Goal: Obtain resource: Download file/media

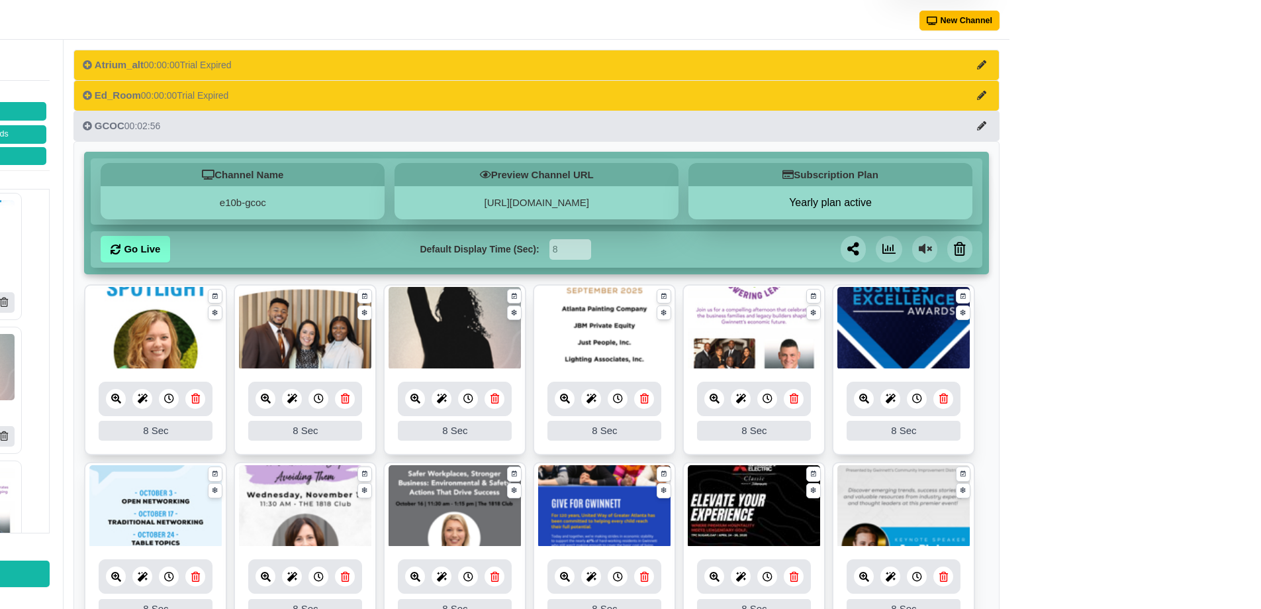
scroll to position [42, 305]
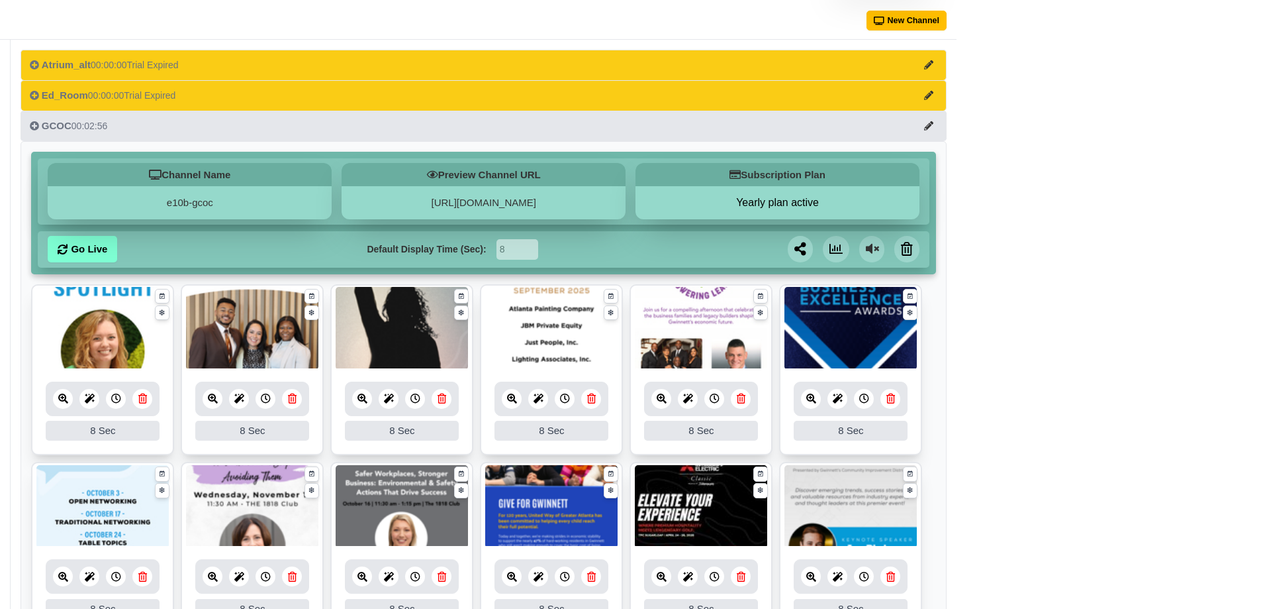
drag, startPoint x: 74, startPoint y: 235, endPoint x: 1784, endPoint y: 286, distance: 1710.4
click at [957, 286] on html "Channel Dashboard Marketplace Dynamic Ads Get Help Nick Gosen Users Help Ticket…" at bounding box center [325, 532] width 1261 height 1148
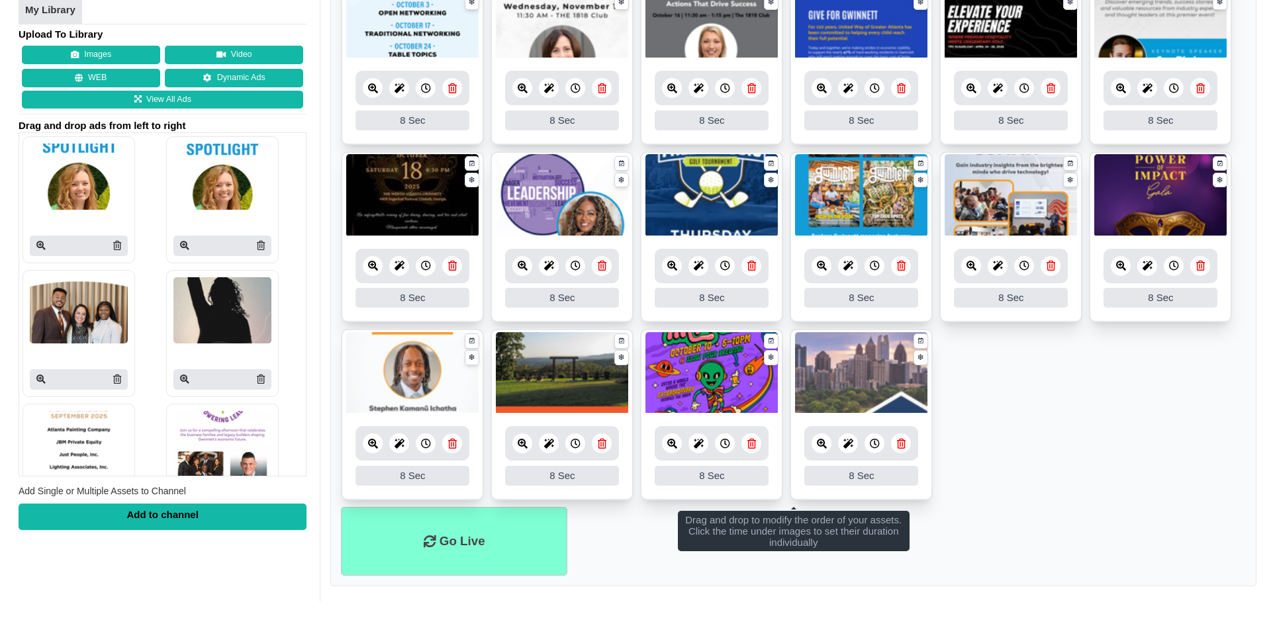
scroll to position [78, 0]
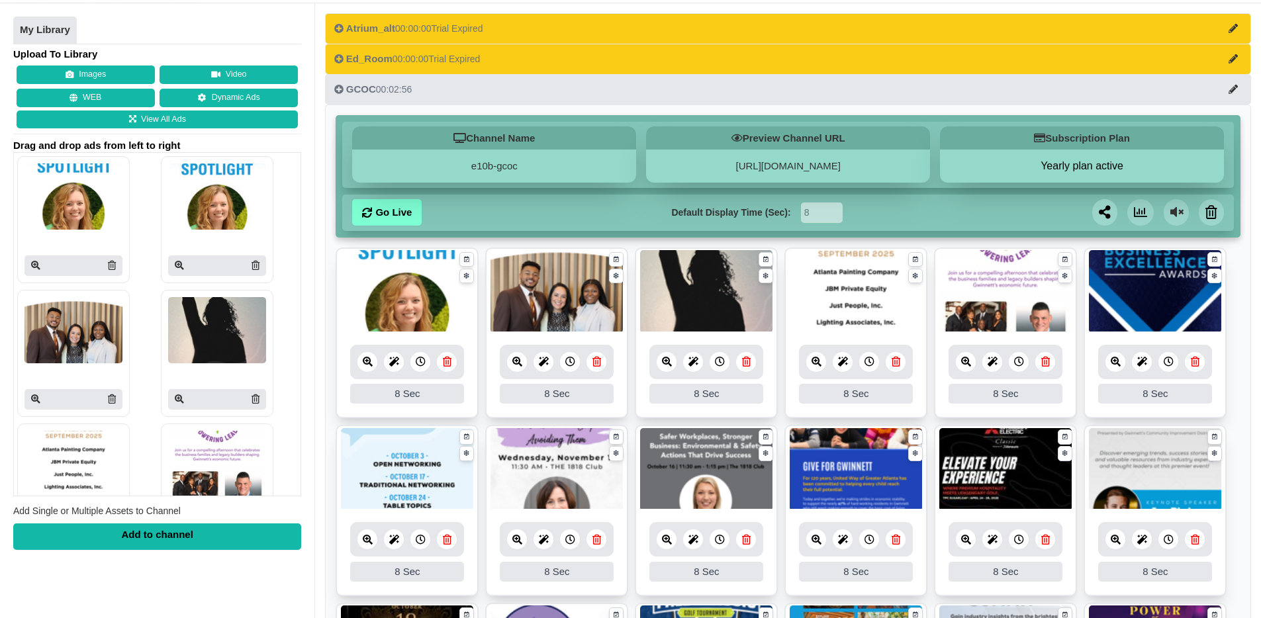
click at [367, 366] on icon at bounding box center [368, 362] width 10 height 10
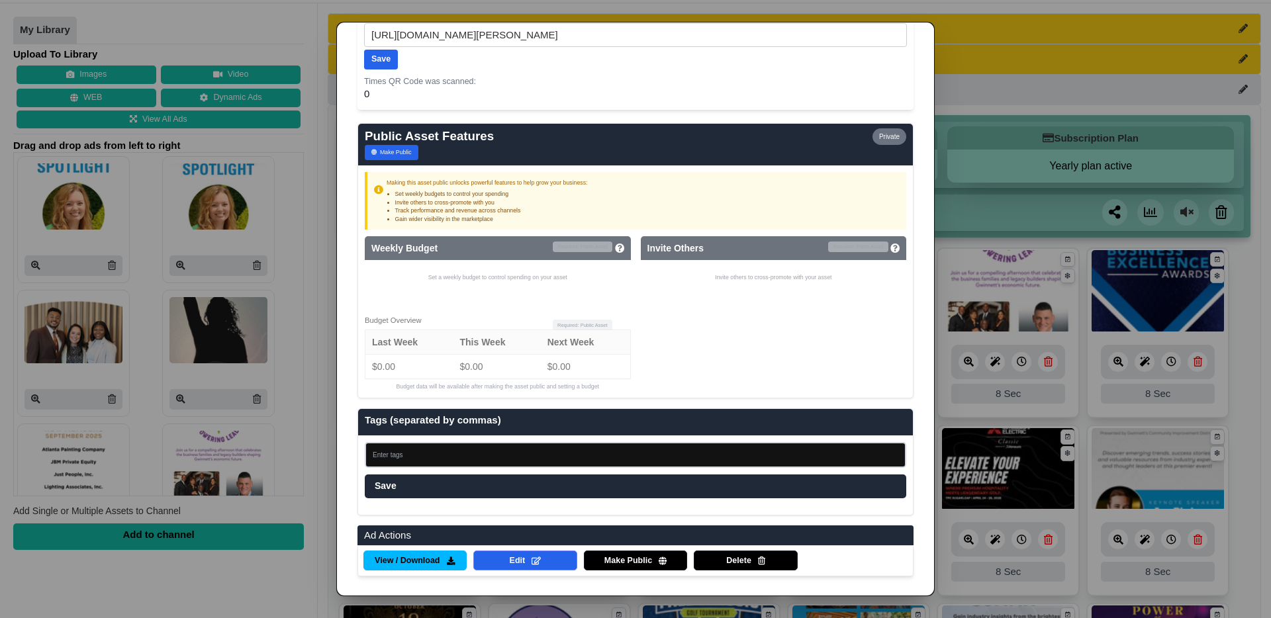
scroll to position [729, 0]
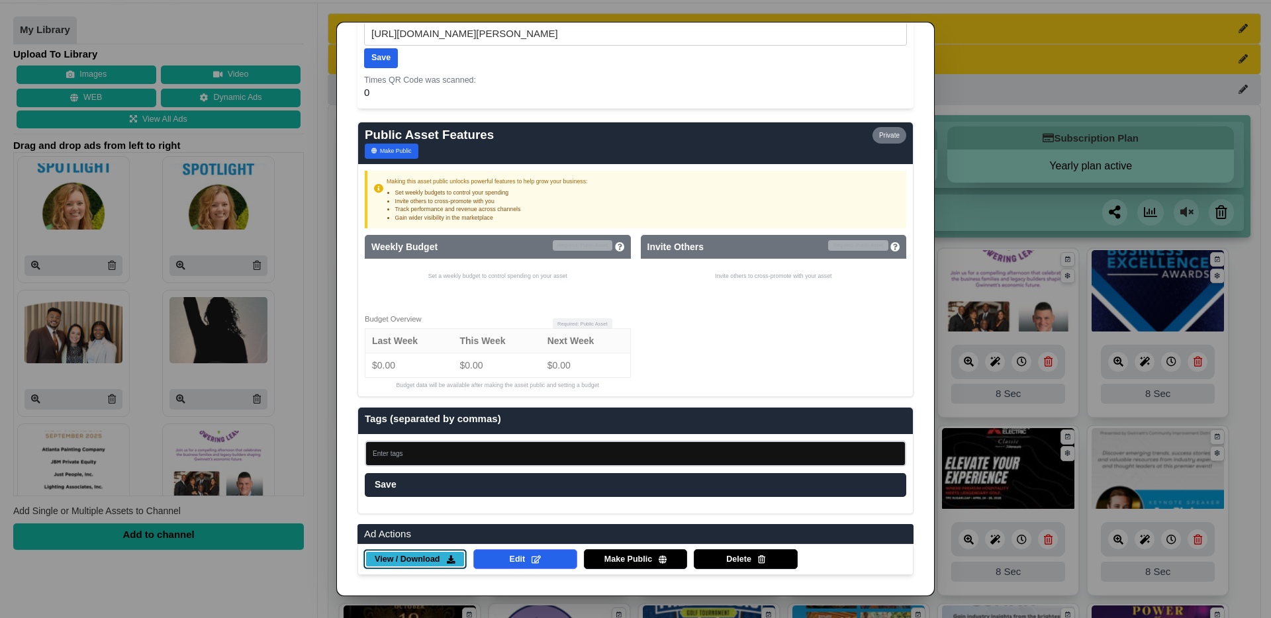
click at [410, 564] on span "View / Download" at bounding box center [407, 560] width 65 height 12
click at [985, 91] on dialog "✕ Ad Management AD Owner Created Updated Gwinnett chamber of commerce 10/06/25 …" at bounding box center [635, 309] width 1271 height 618
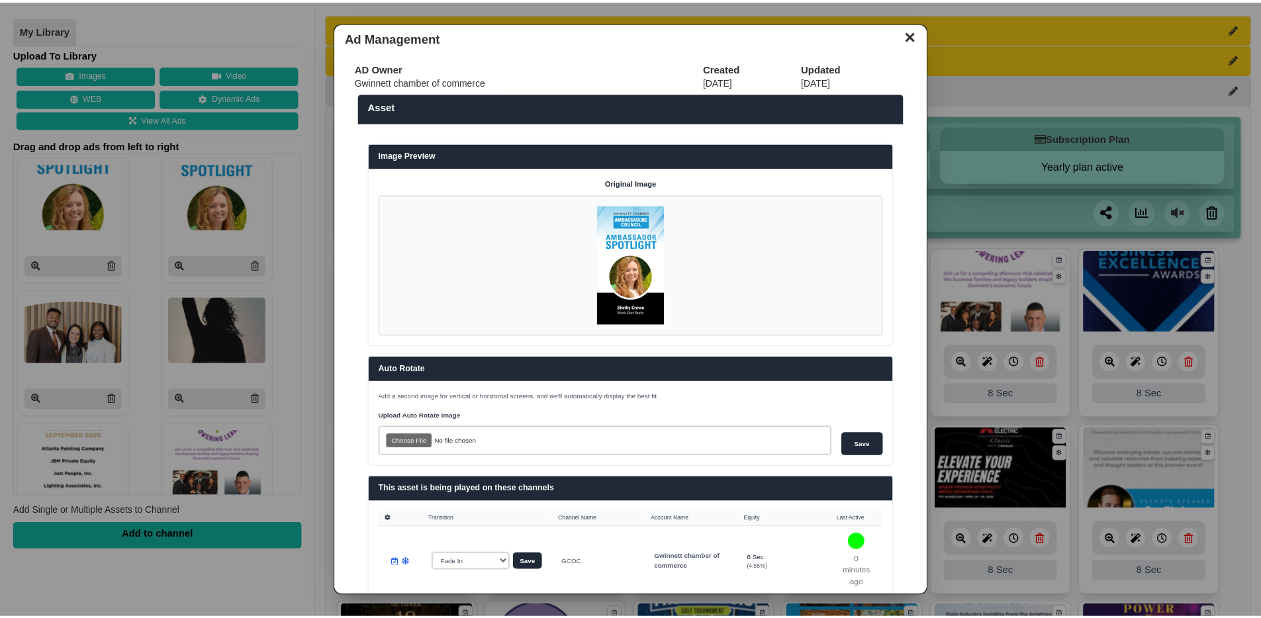
scroll to position [0, 0]
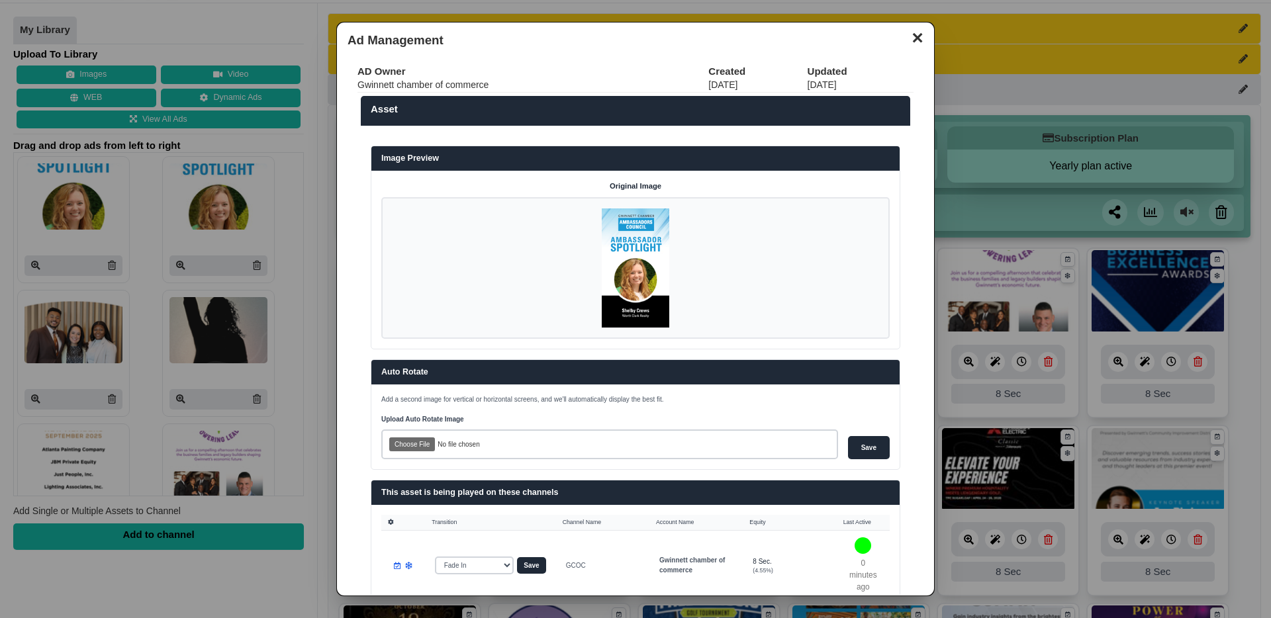
click at [905, 46] on button "✕" at bounding box center [918, 36] width 26 height 20
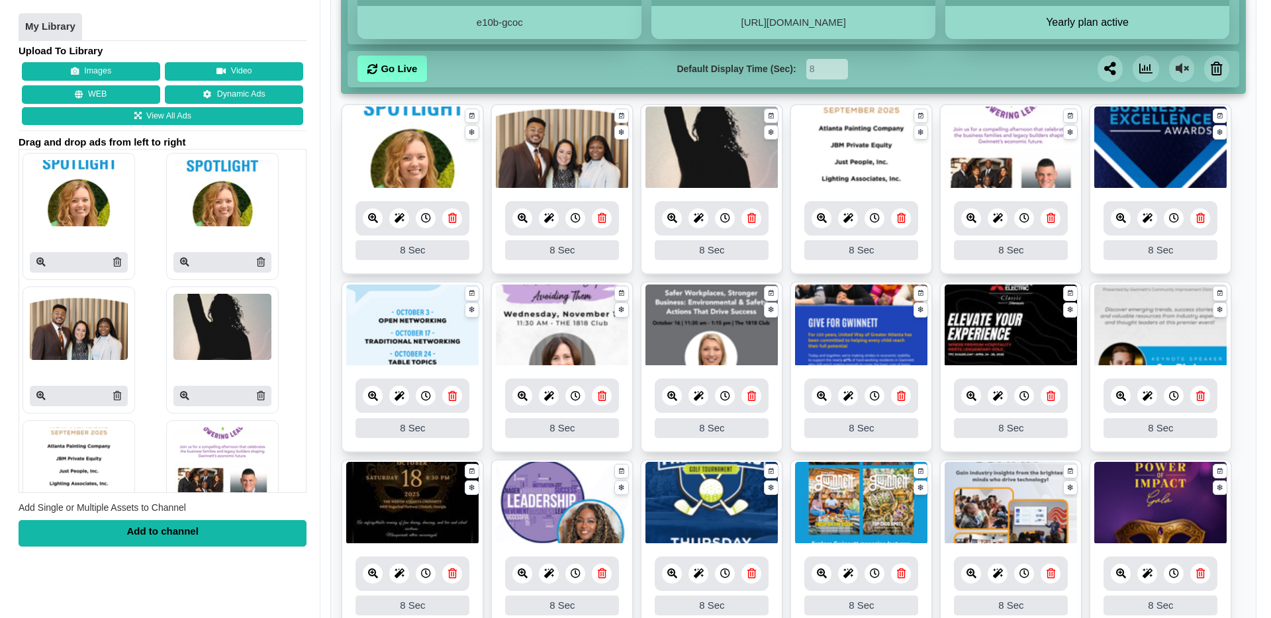
scroll to position [220, 0]
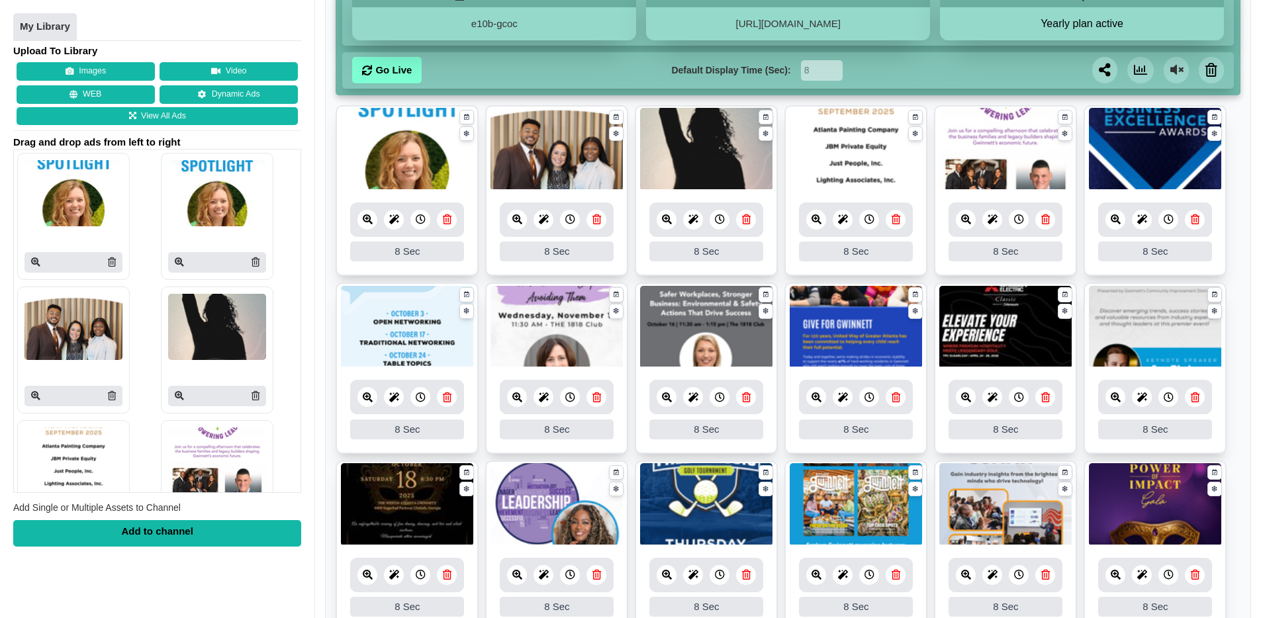
click at [972, 397] on link at bounding box center [966, 397] width 20 height 20
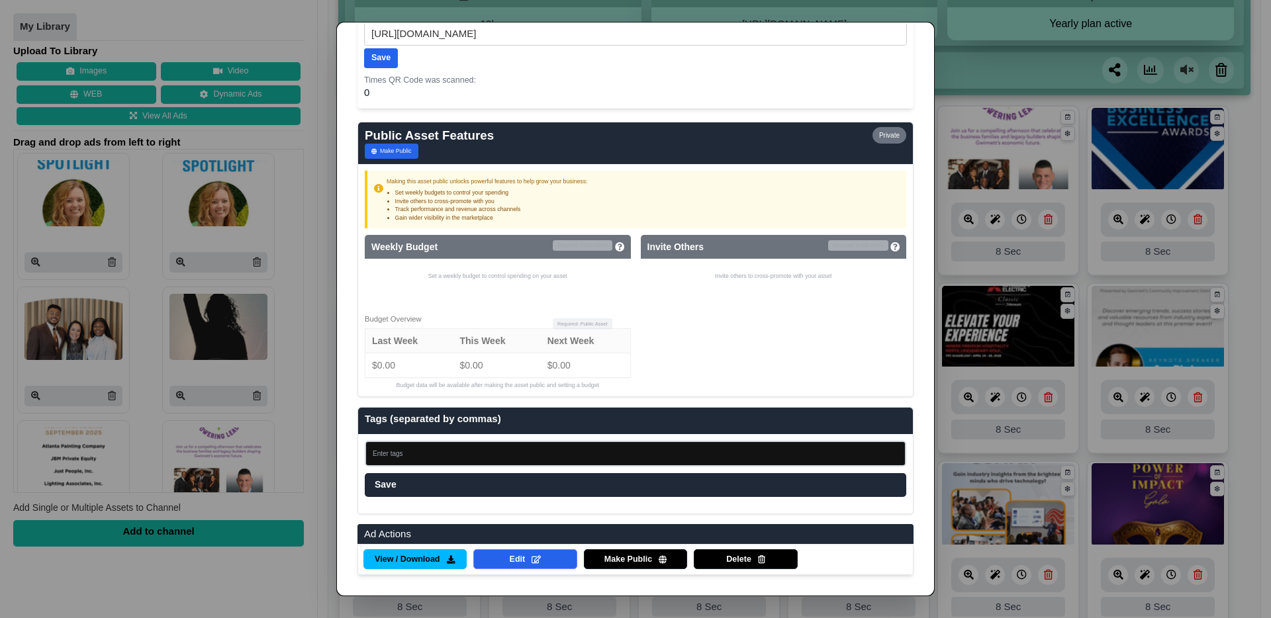
scroll to position [717, 0]
click at [432, 561] on span "View / Download" at bounding box center [407, 560] width 65 height 12
click at [970, 96] on dialog "✕ Ad Management AD Owner Created Updated Gwinnett chamber of commerce 09/18/25 …" at bounding box center [635, 309] width 1271 height 618
click at [1243, 255] on dialog "✕ Ad Management AD Owner Created Updated Gwinnett chamber of commerce 09/18/25 …" at bounding box center [635, 309] width 1271 height 618
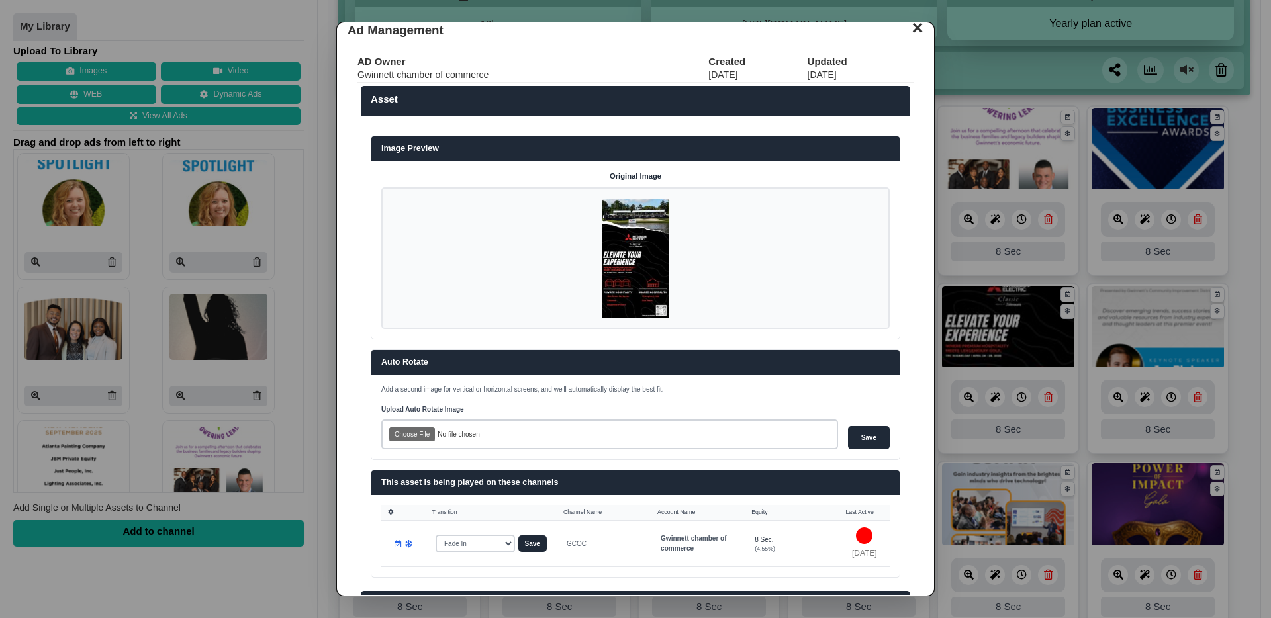
scroll to position [0, 0]
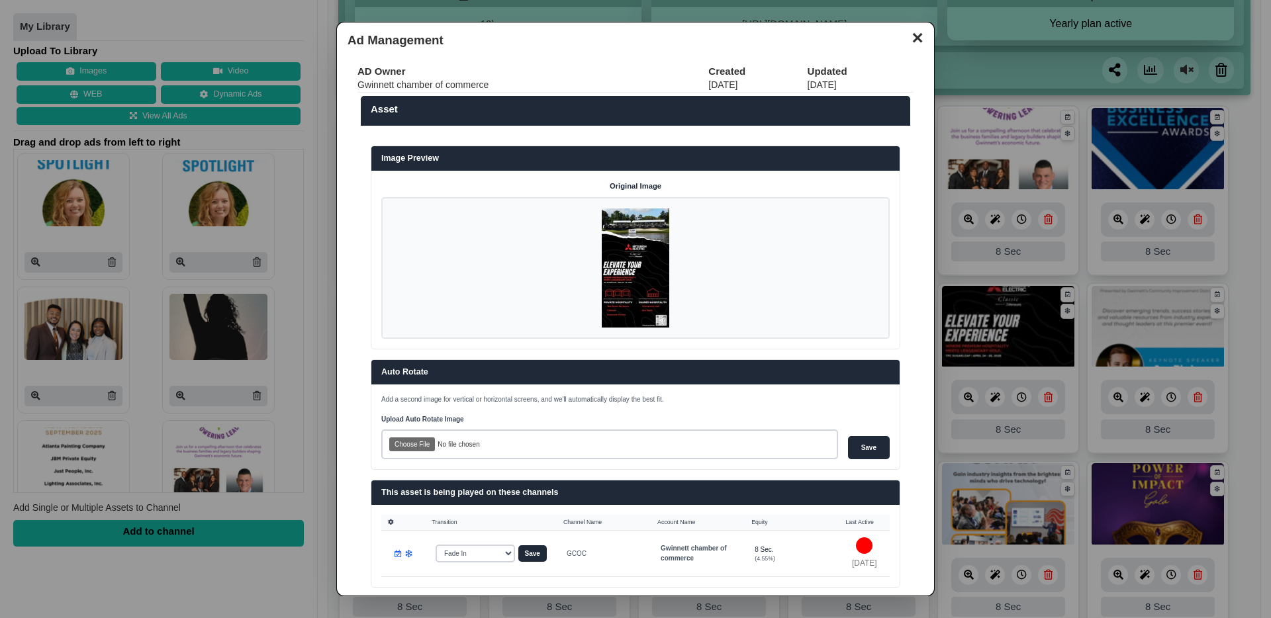
click at [905, 42] on button "✕" at bounding box center [918, 36] width 26 height 20
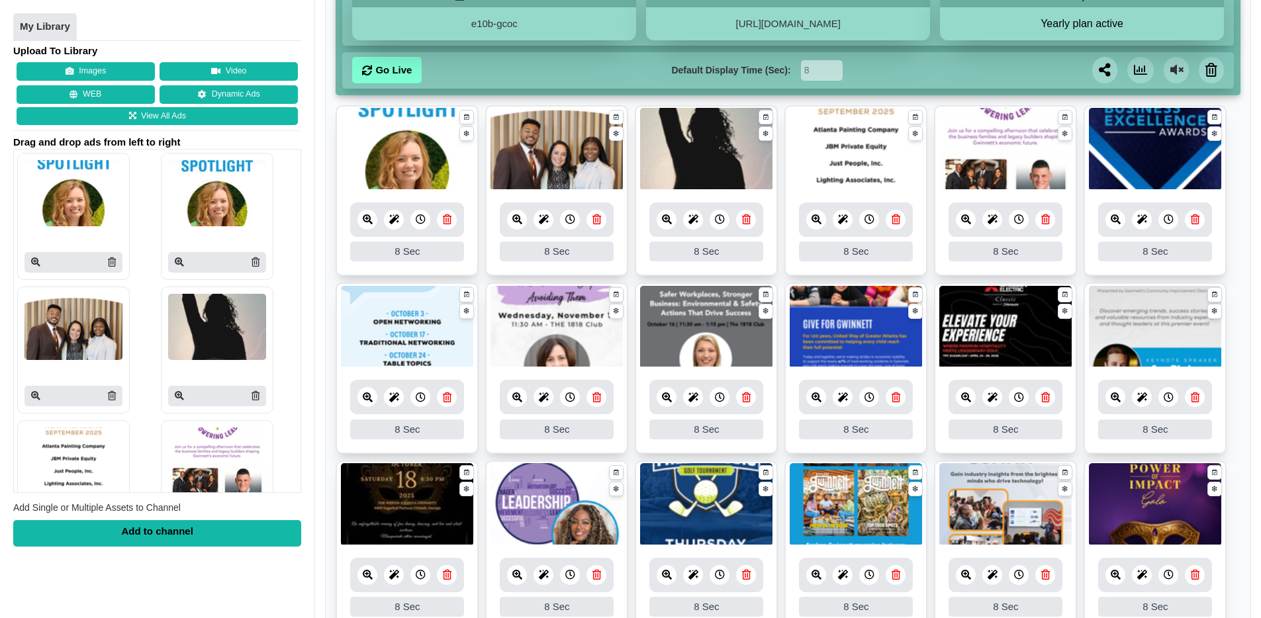
click at [817, 397] on icon at bounding box center [817, 398] width 10 height 10
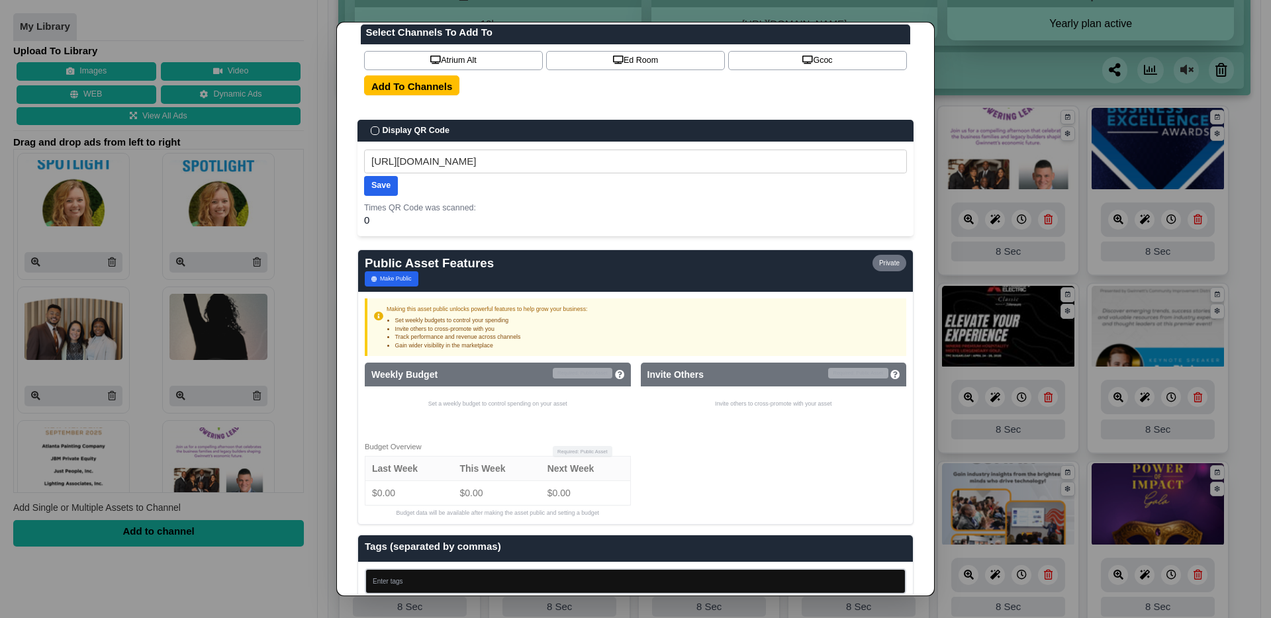
scroll to position [717, 0]
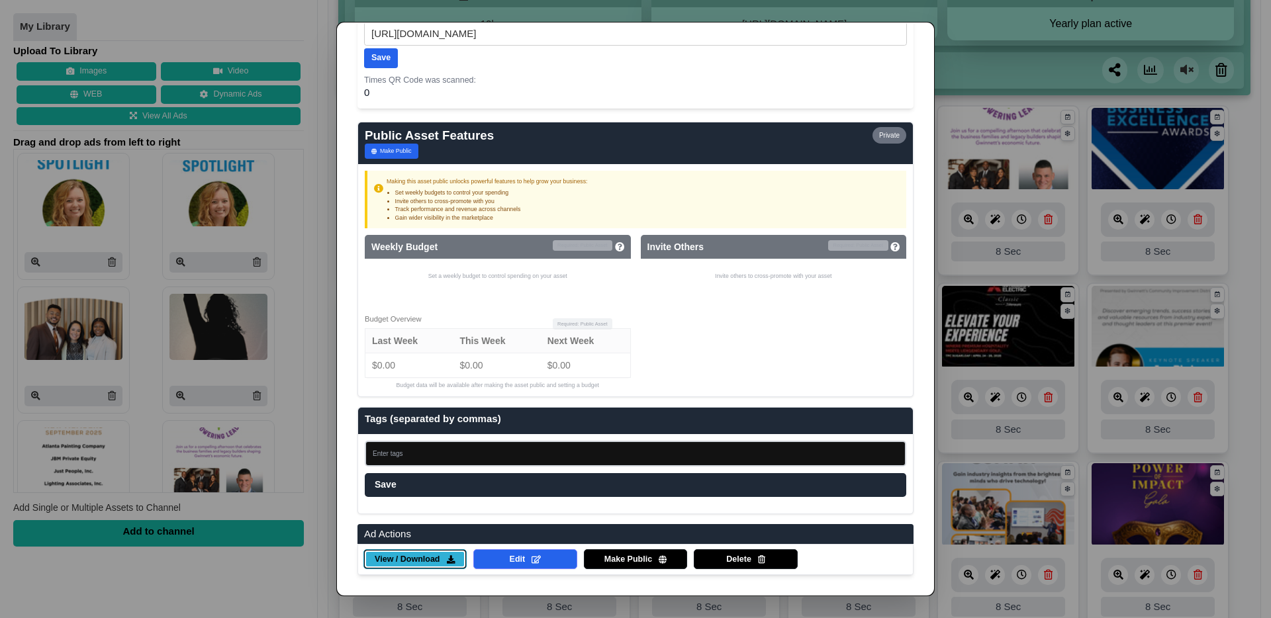
click at [413, 560] on span "View / Download" at bounding box center [407, 560] width 65 height 12
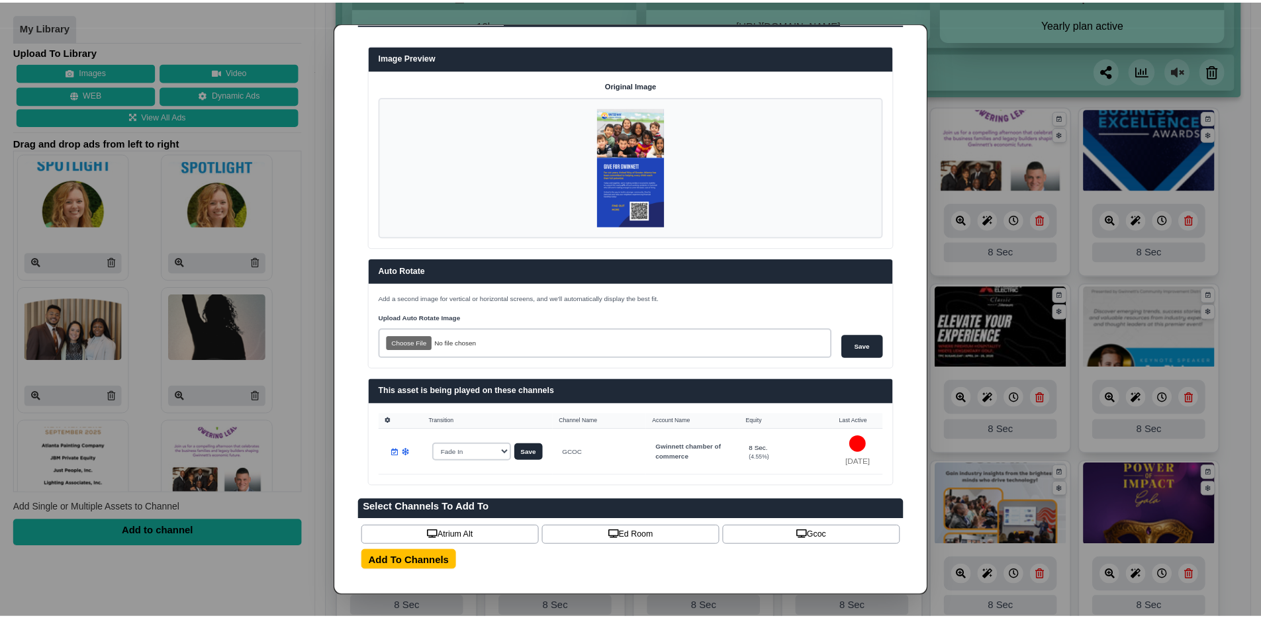
scroll to position [0, 0]
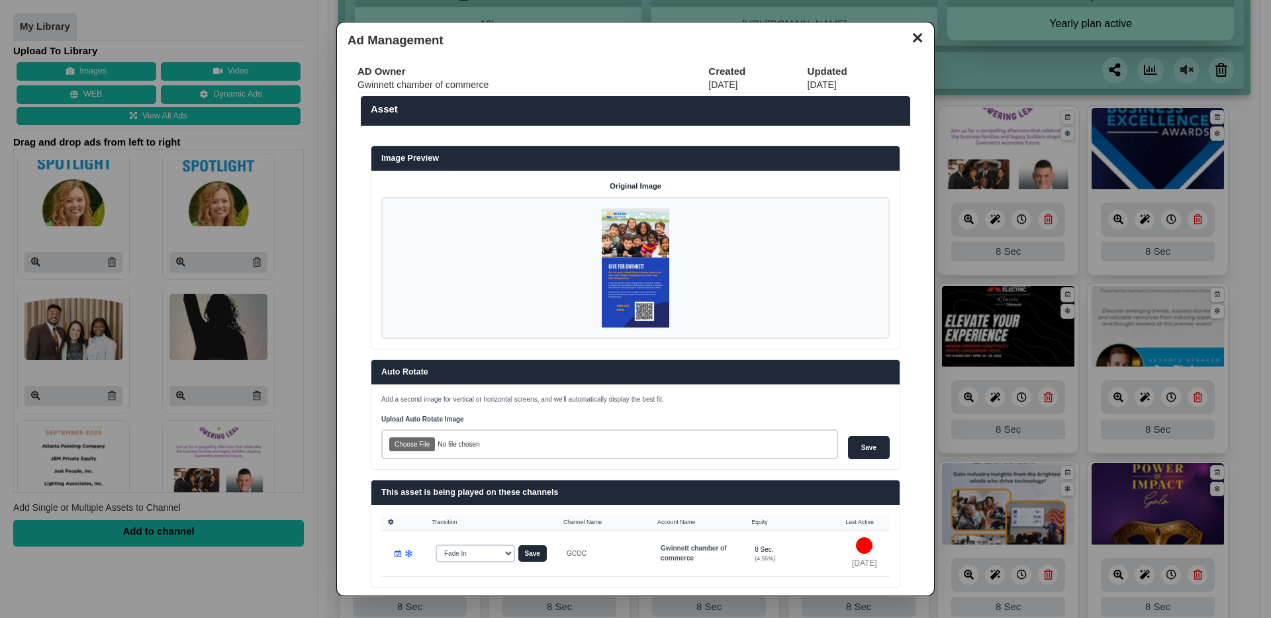
click at [913, 38] on button "✕" at bounding box center [918, 36] width 26 height 20
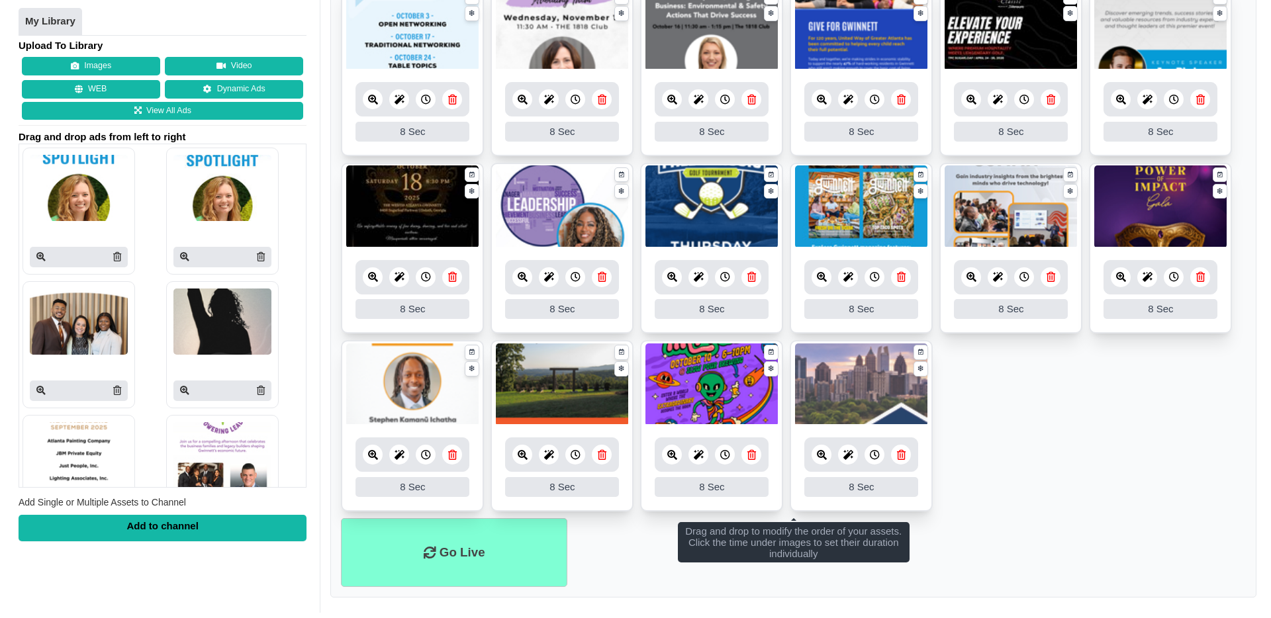
scroll to position [524, 0]
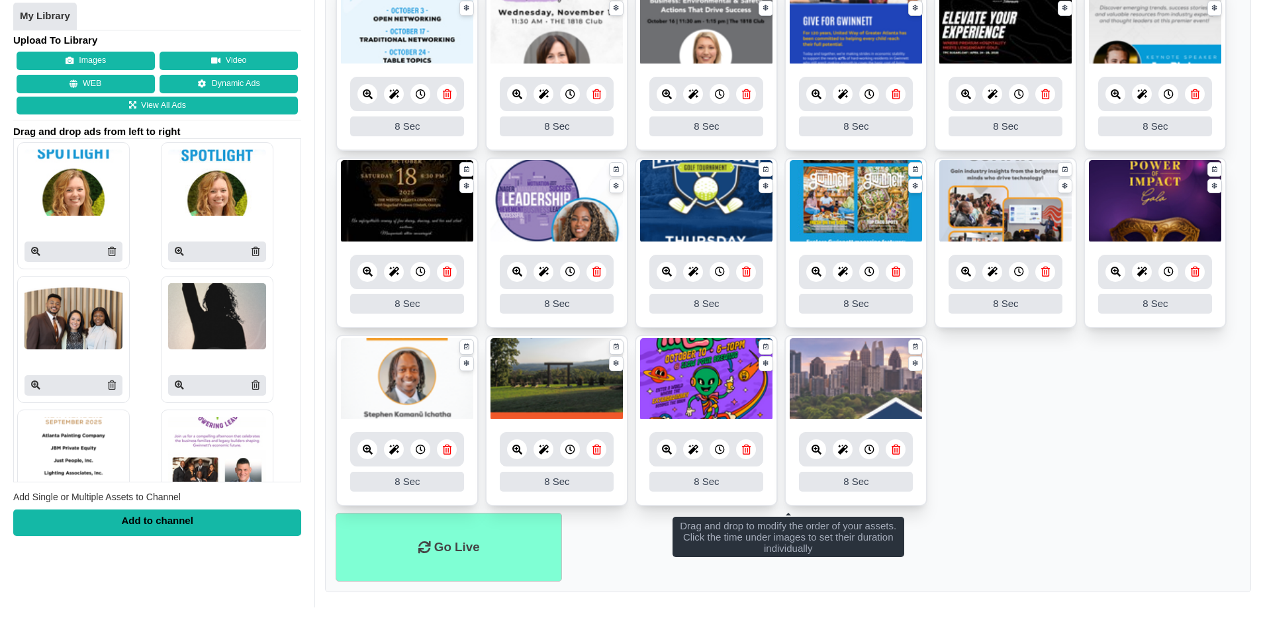
click at [822, 281] on div at bounding box center [856, 272] width 114 height 34
click at [812, 272] on icon at bounding box center [817, 272] width 10 height 10
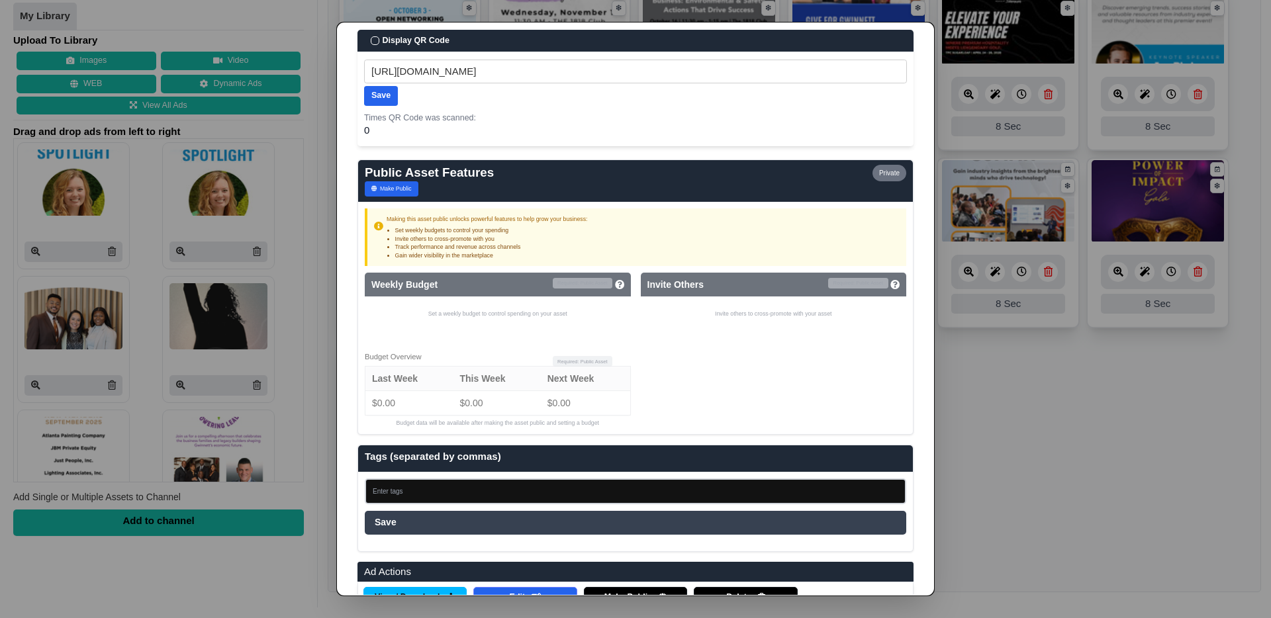
scroll to position [729, 0]
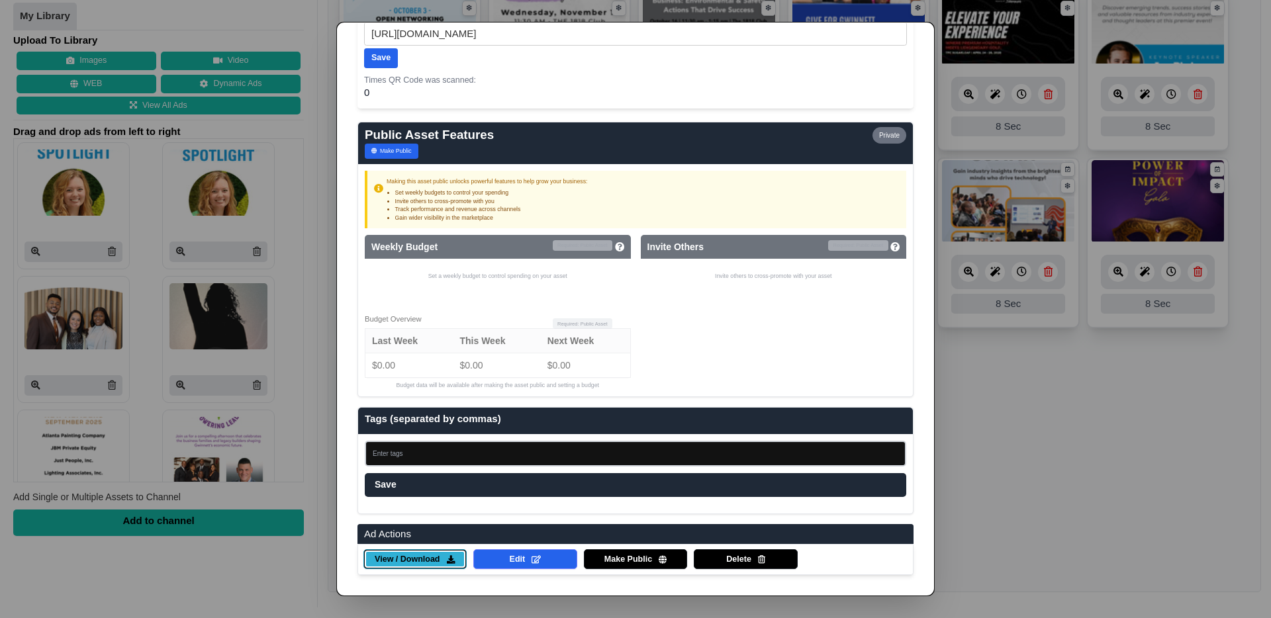
click at [422, 562] on span "View / Download" at bounding box center [407, 560] width 65 height 12
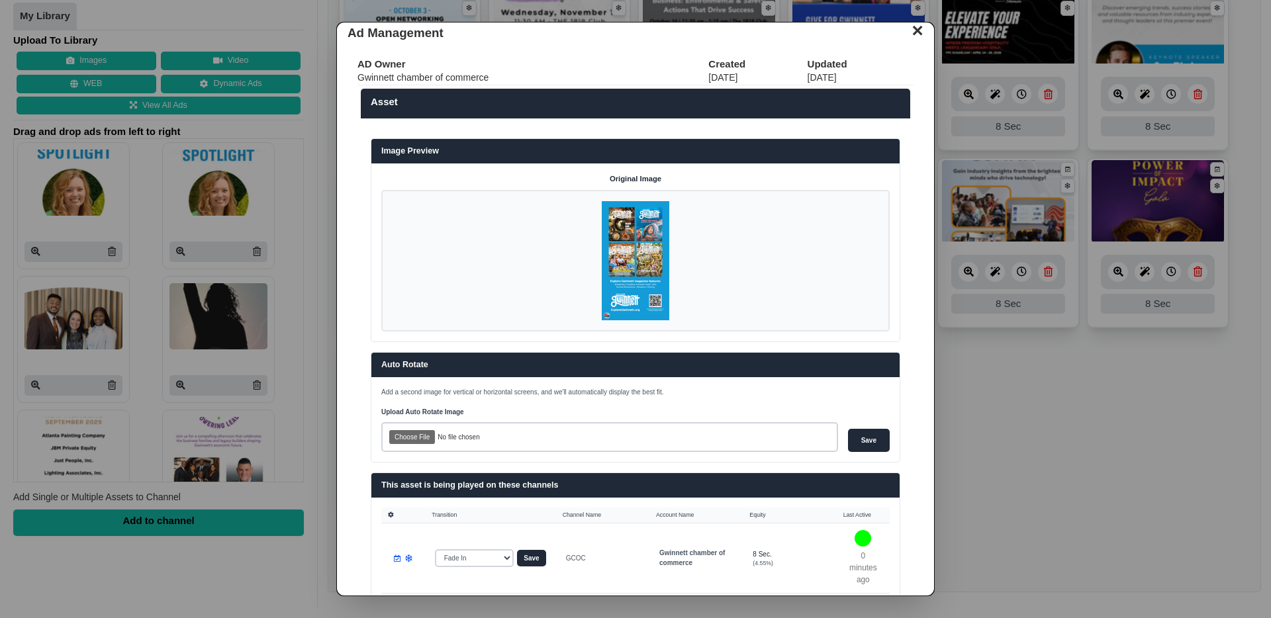
scroll to position [0, 0]
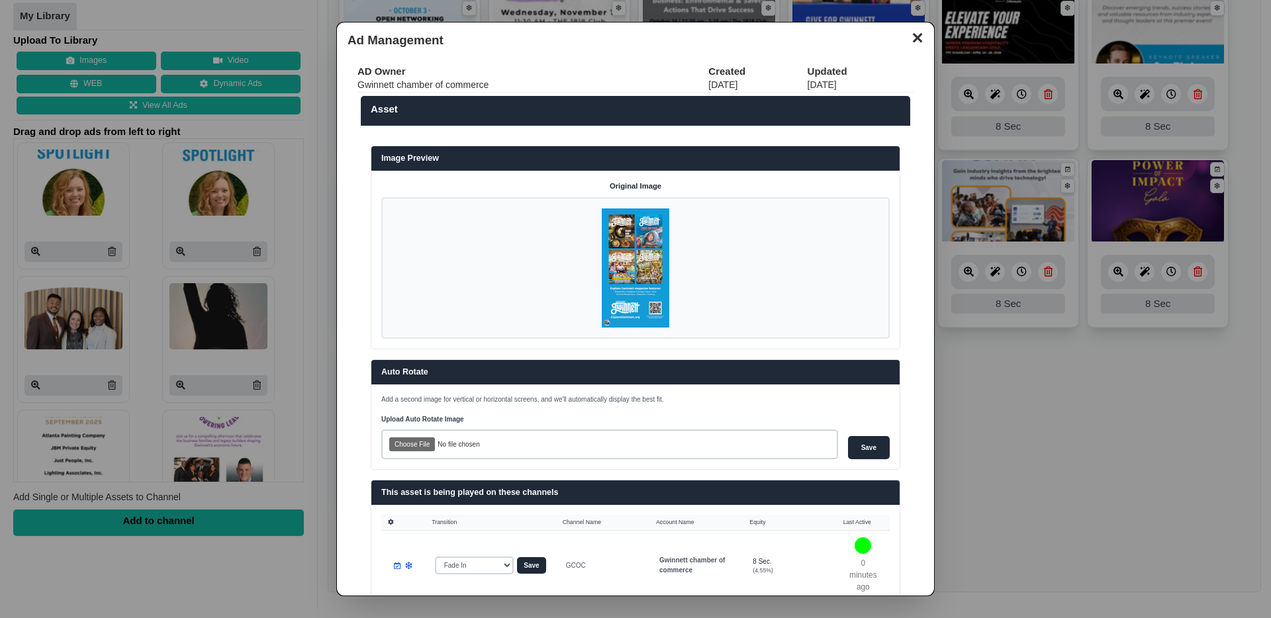
click at [905, 45] on button "✕" at bounding box center [918, 36] width 26 height 20
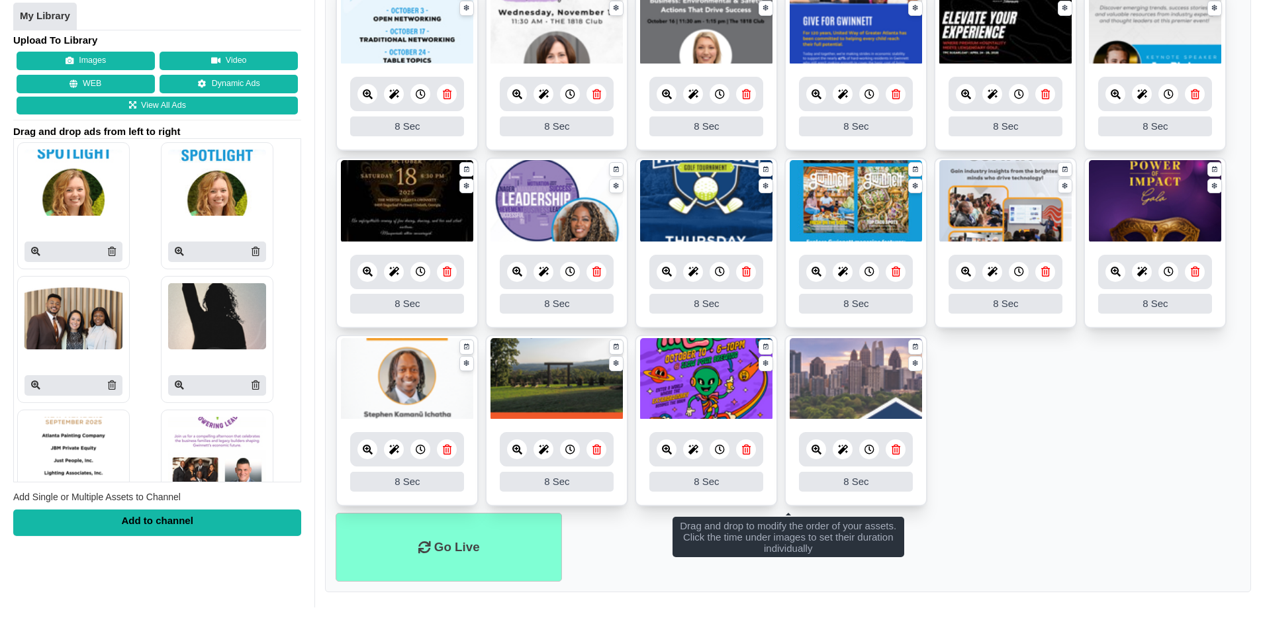
click at [667, 454] on icon at bounding box center [667, 450] width 10 height 10
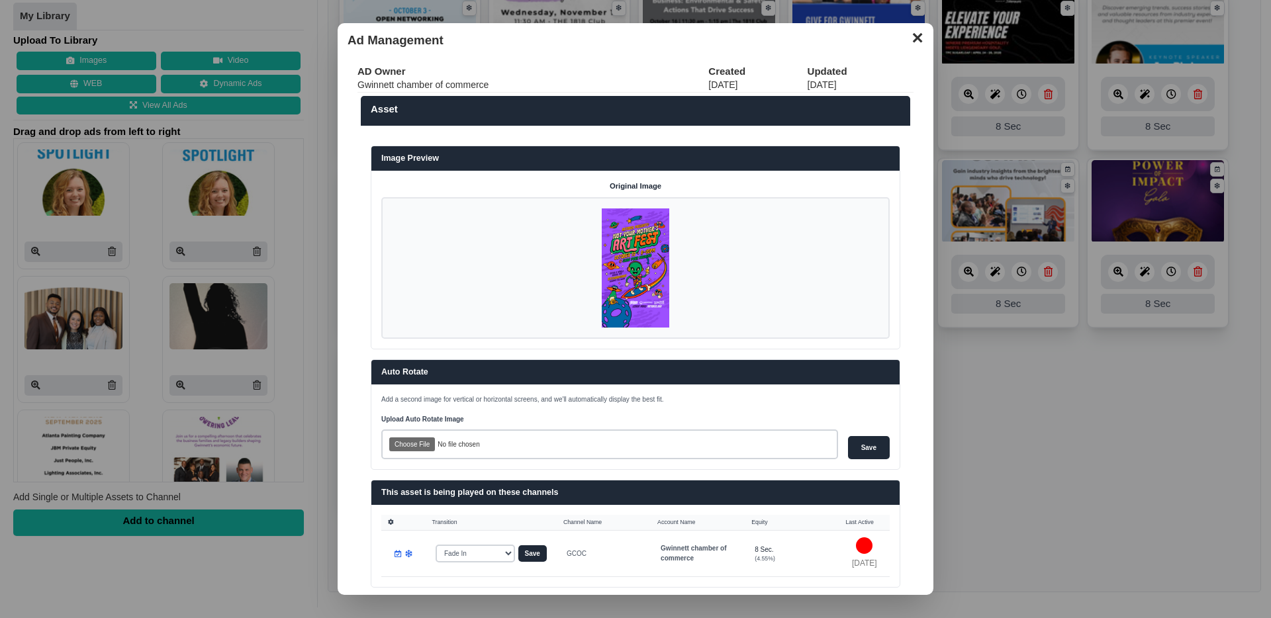
click at [906, 38] on button "✕" at bounding box center [918, 36] width 26 height 20
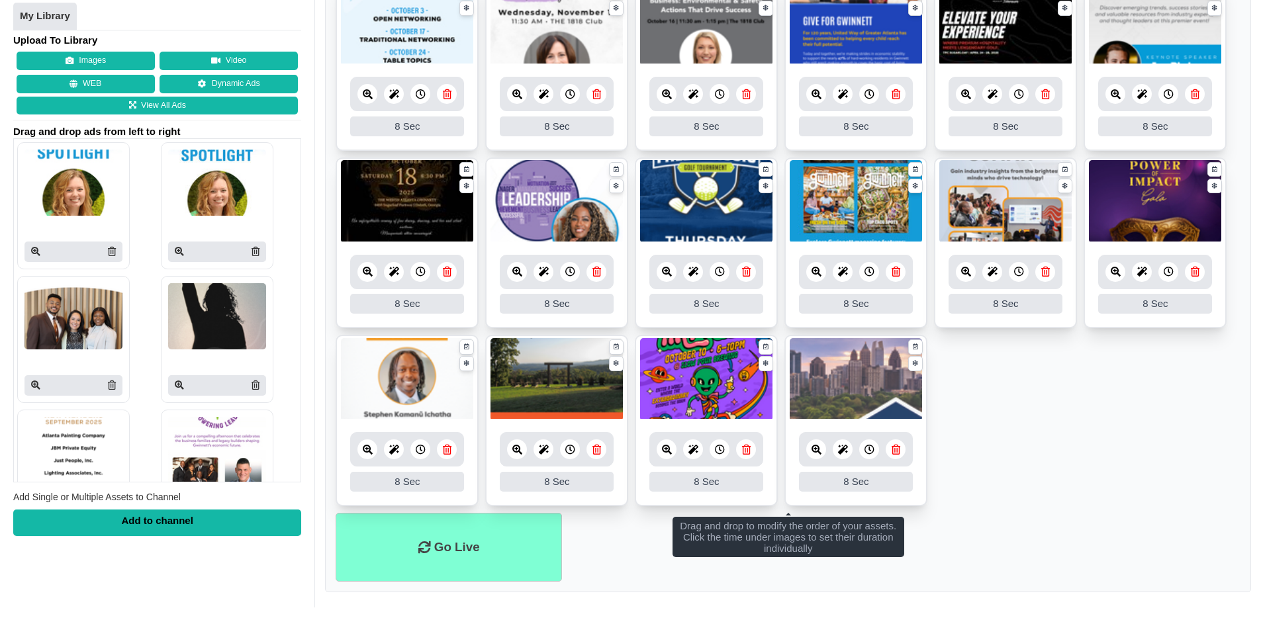
click at [1007, 474] on ul "8 8 Sec Fade In Scale In Swirl In Slide In Slide Elliptic Roll In Swing In Save…" at bounding box center [788, 157] width 905 height 711
click at [810, 456] on link at bounding box center [817, 450] width 20 height 20
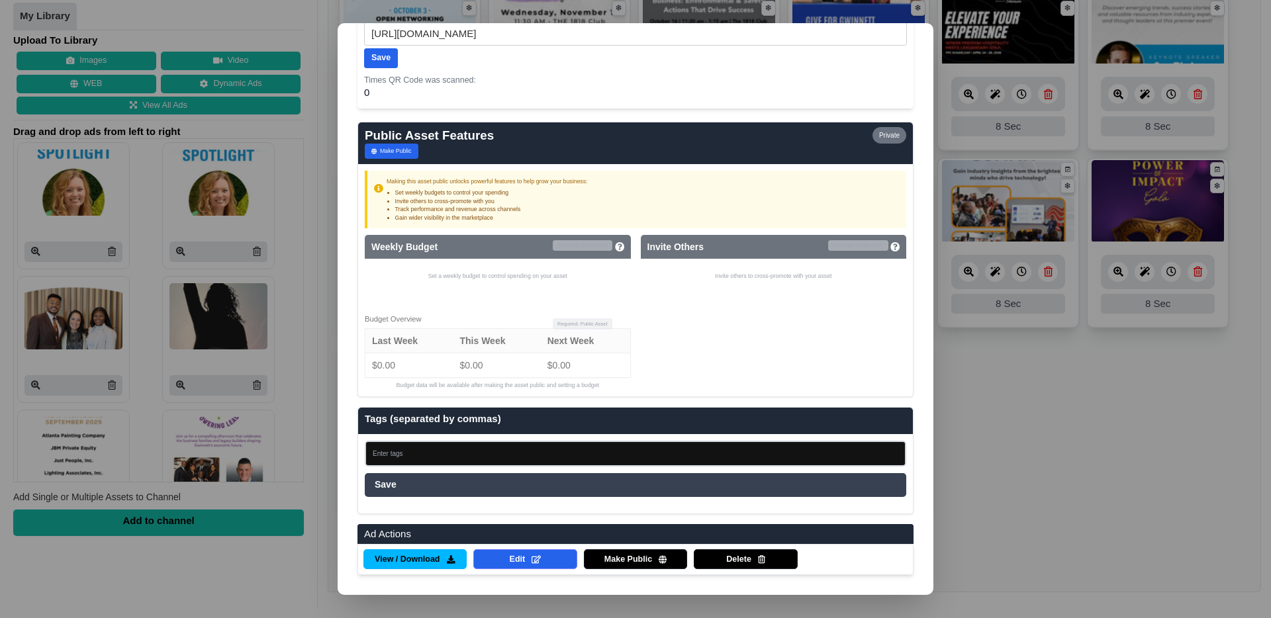
scroll to position [717, 0]
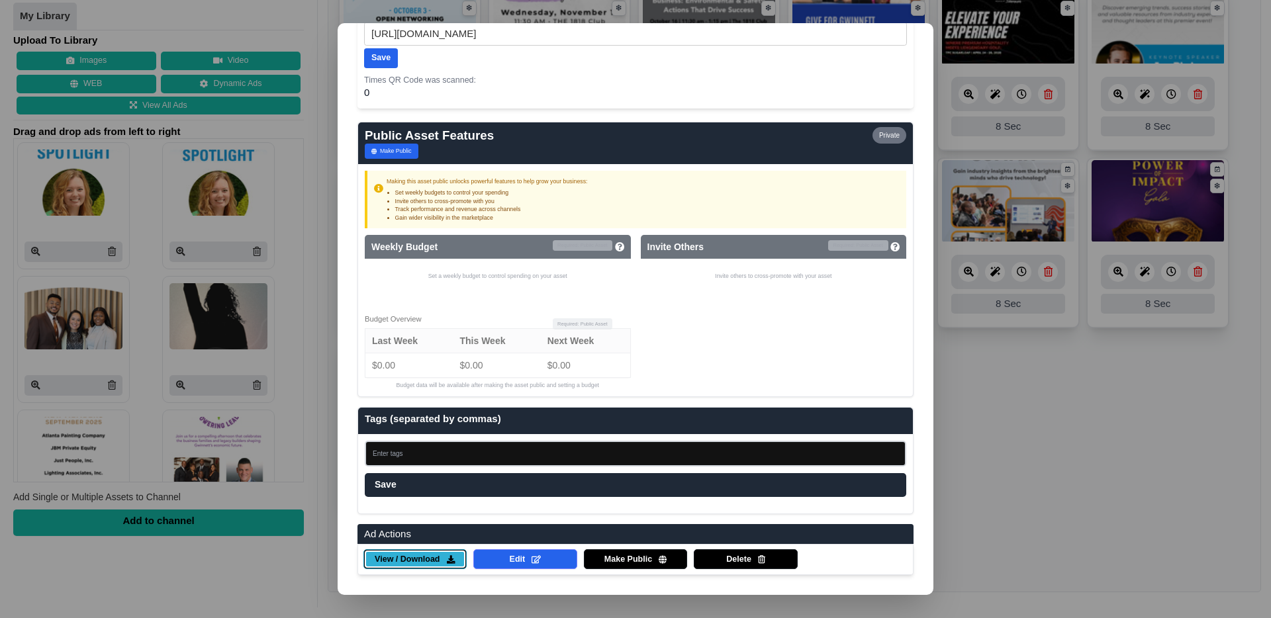
click at [413, 564] on span "View / Download" at bounding box center [407, 560] width 65 height 12
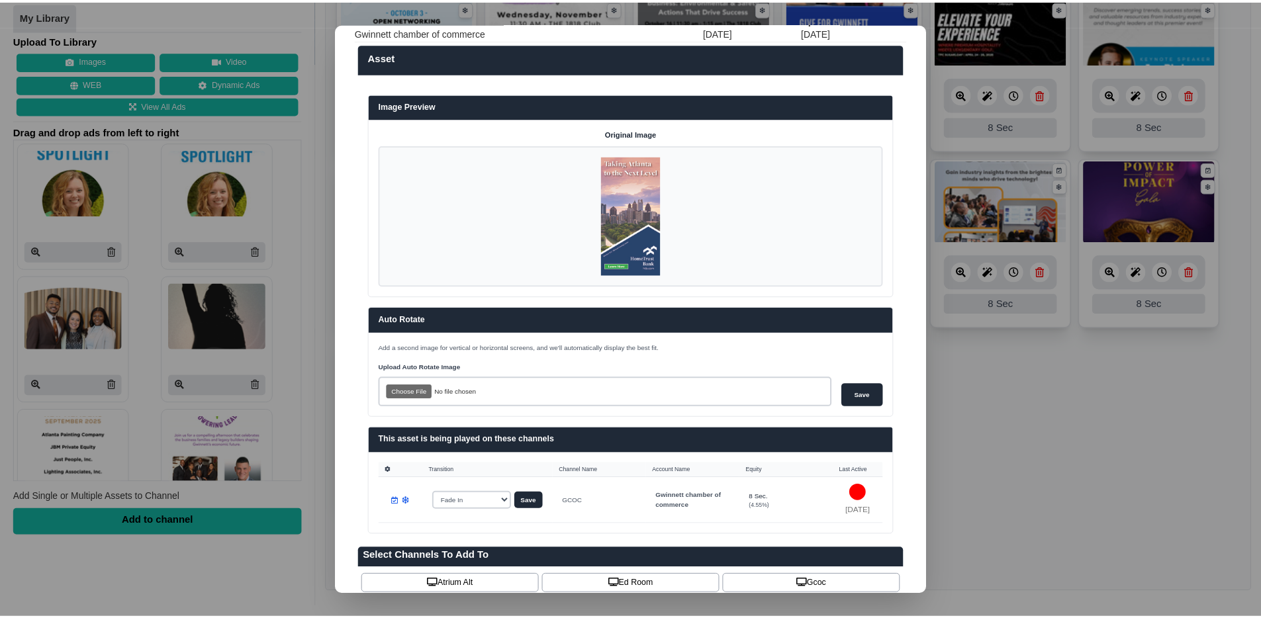
scroll to position [0, 0]
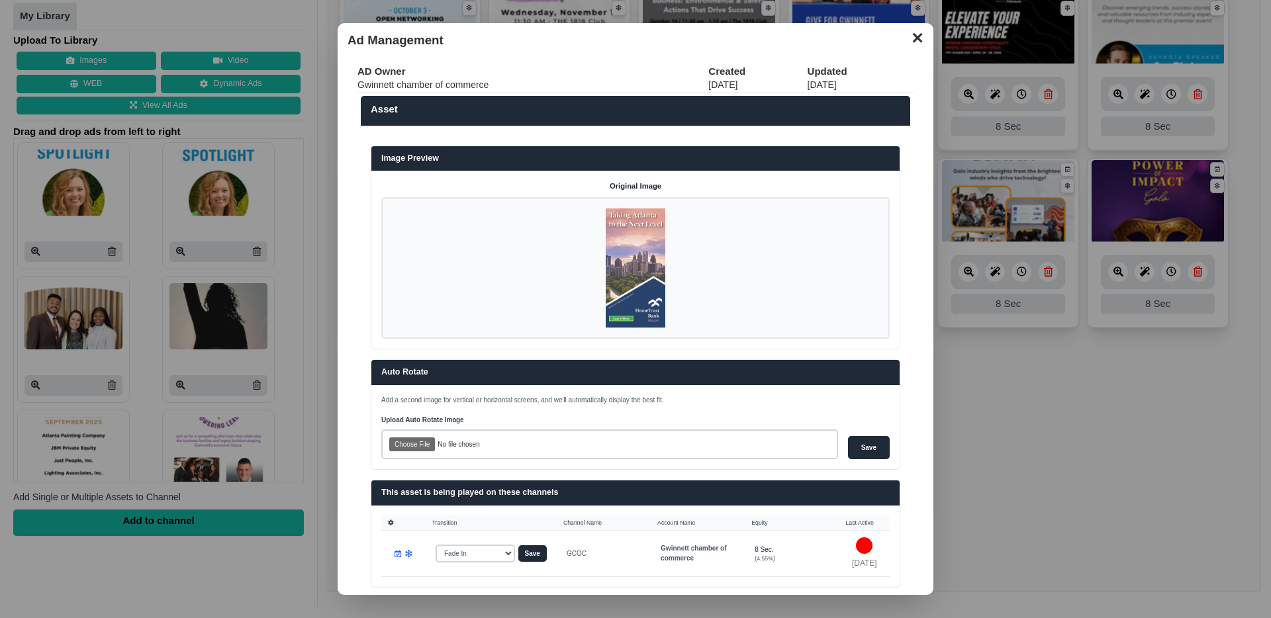
drag, startPoint x: 906, startPoint y: 36, endPoint x: 902, endPoint y: 55, distance: 19.6
click at [906, 36] on button "✕" at bounding box center [918, 36] width 26 height 20
